Goal: Task Accomplishment & Management: Use online tool/utility

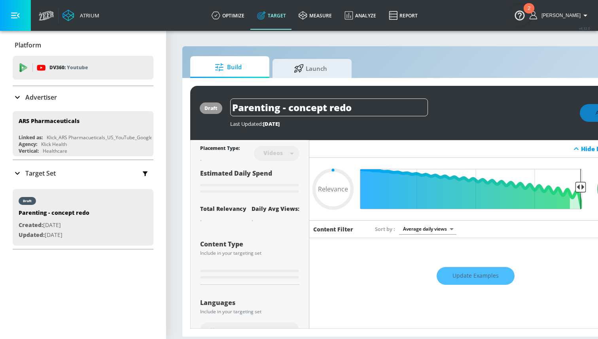
type input "0.75"
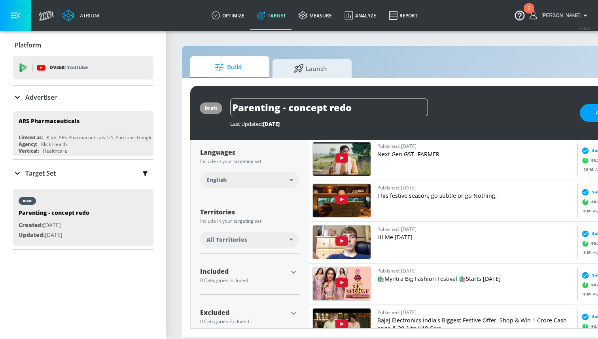
scroll to position [155, 0]
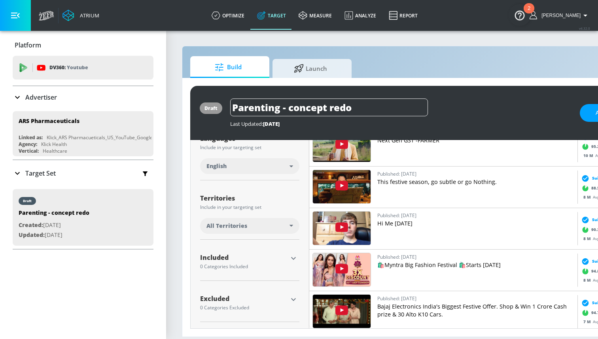
click at [293, 297] on icon "button" at bounding box center [293, 299] width 9 height 9
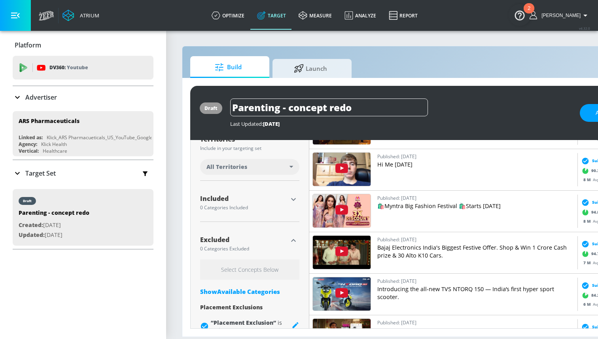
scroll to position [213, 0]
click at [293, 199] on icon "button" at bounding box center [293, 199] width 9 height 9
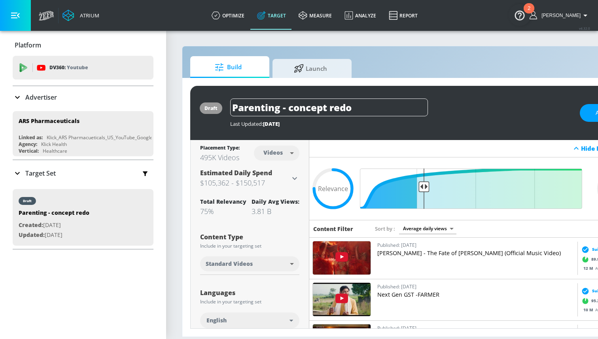
scroll to position [0, 0]
click at [291, 154] on body "Atrium optimize Target measure Analyze Report optimize Target measure Analyze R…" at bounding box center [299, 169] width 598 height 339
click at [354, 145] on div at bounding box center [299, 169] width 598 height 339
